Goal: Information Seeking & Learning: Learn about a topic

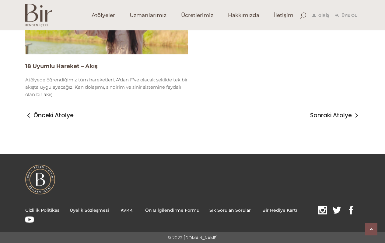
scroll to position [901, 0]
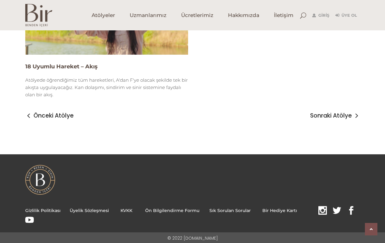
click at [66, 46] on img at bounding box center [106, 9] width 163 height 92
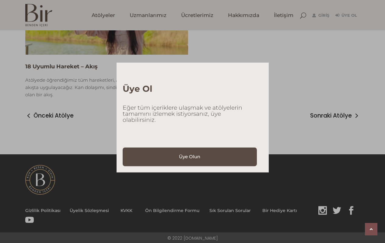
click at [114, 143] on div "Üye Ol Eğer tüm içeriklere ulaşmak ve atölyelerin tamamını izlemek istiyorsanız…" at bounding box center [192, 121] width 385 height 243
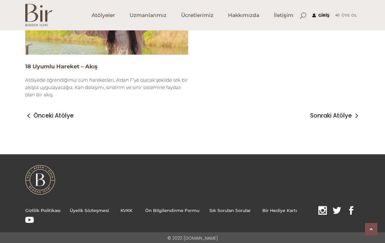
click at [320, 14] on link "Giriş" at bounding box center [320, 15] width 17 height 7
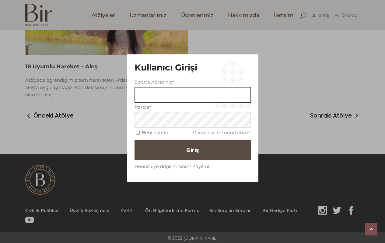
click at [142, 94] on input "text" at bounding box center [192, 95] width 116 height 16
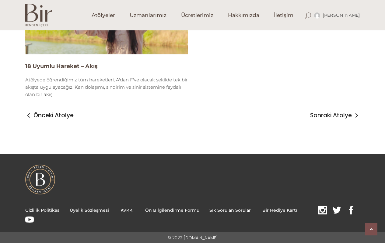
scroll to position [901, 0]
